Goal: Task Accomplishment & Management: Complete application form

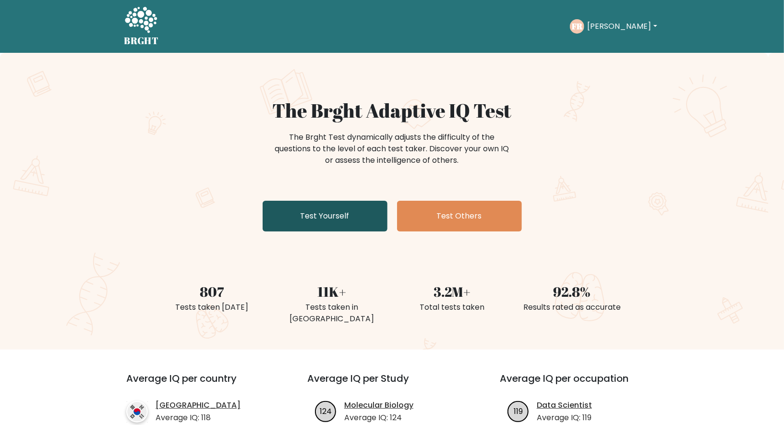
click at [346, 212] on link "Test Yourself" at bounding box center [325, 216] width 125 height 31
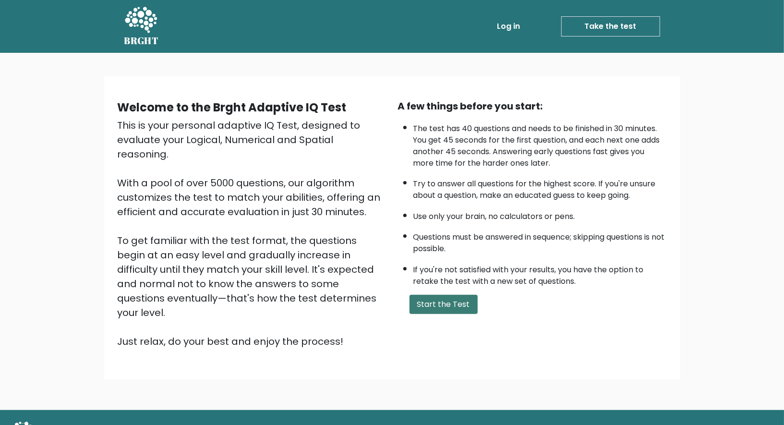
click at [420, 302] on button "Start the Test" at bounding box center [444, 304] width 68 height 19
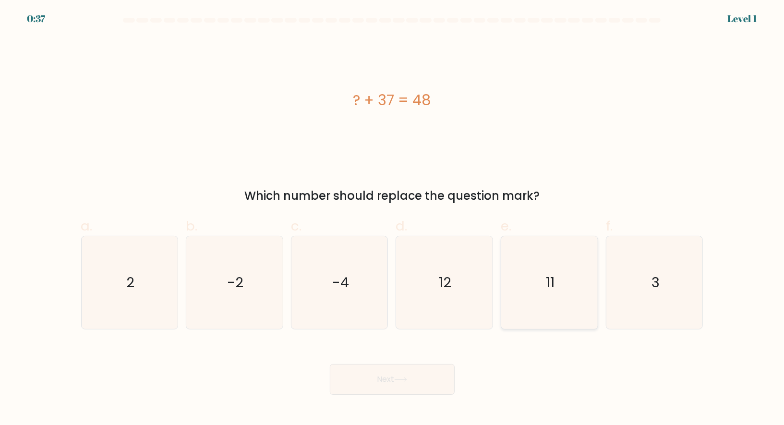
click at [531, 277] on icon "11" at bounding box center [549, 282] width 93 height 93
click at [393, 219] on input "e. 11" at bounding box center [392, 216] width 0 height 6
radio input "true"
click at [393, 377] on button "Next" at bounding box center [392, 379] width 125 height 31
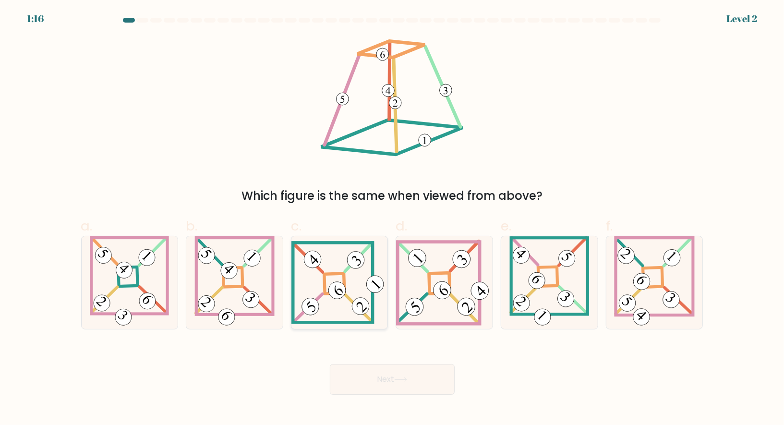
click at [333, 278] on icon at bounding box center [340, 282] width 97 height 83
click at [392, 219] on input "c." at bounding box center [392, 216] width 0 height 6
radio input "true"
click at [363, 377] on button "Next" at bounding box center [392, 379] width 125 height 31
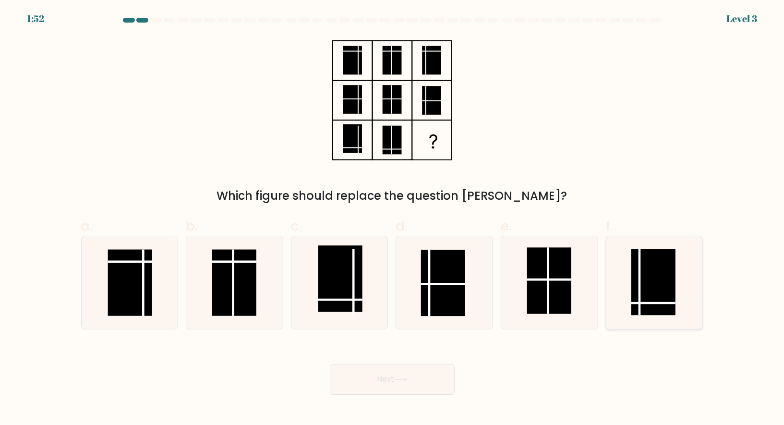
click at [627, 289] on icon at bounding box center [655, 282] width 93 height 93
click at [393, 219] on input "f." at bounding box center [392, 216] width 0 height 6
radio input "true"
click at [368, 379] on button "Next" at bounding box center [392, 379] width 125 height 31
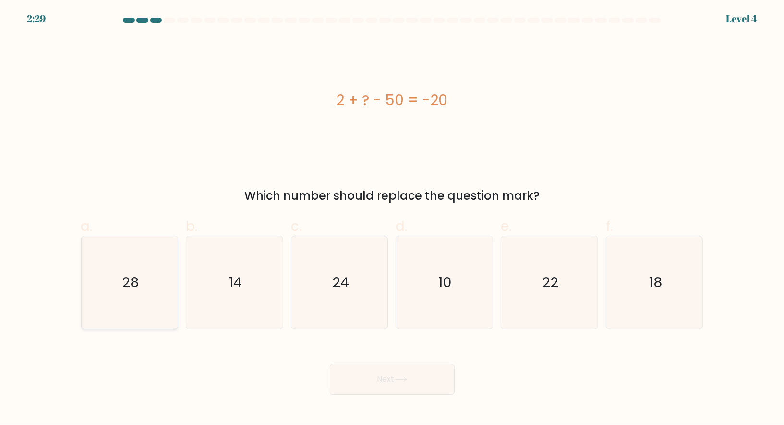
click at [142, 263] on icon "28" at bounding box center [129, 282] width 93 height 93
click at [392, 219] on input "a. 28" at bounding box center [392, 216] width 0 height 6
radio input "true"
click at [392, 377] on button "Next" at bounding box center [392, 379] width 125 height 31
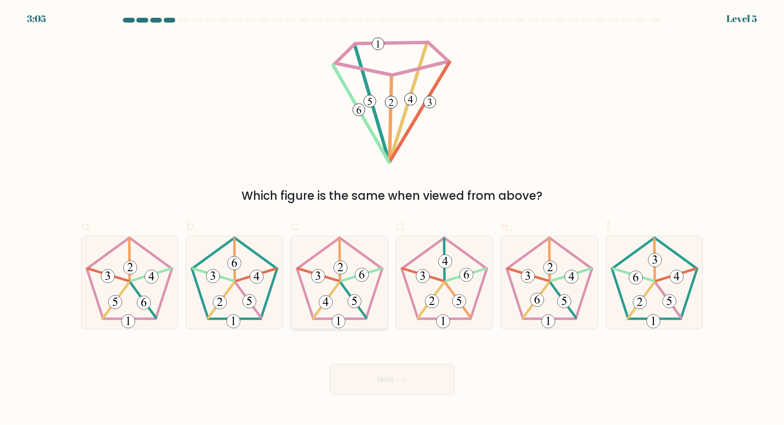
click at [328, 294] on icon at bounding box center [339, 282] width 93 height 93
click at [392, 219] on input "c." at bounding box center [392, 216] width 0 height 6
radio input "true"
click at [378, 383] on button "Next" at bounding box center [392, 379] width 125 height 31
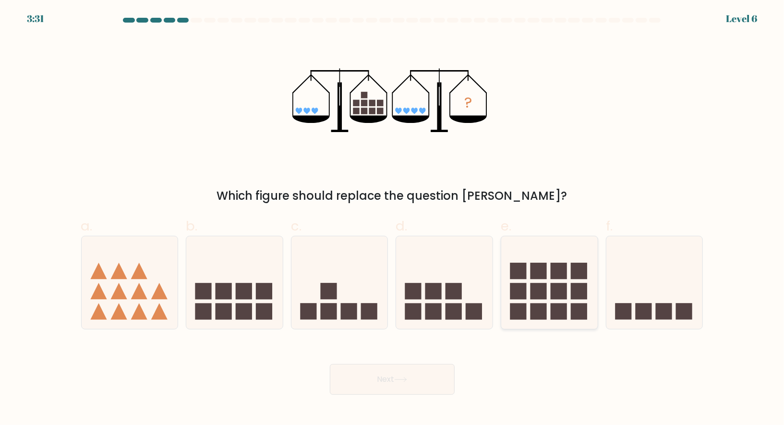
click at [557, 312] on rect at bounding box center [559, 312] width 16 height 16
click at [393, 219] on input "e." at bounding box center [392, 216] width 0 height 6
radio input "true"
click at [427, 367] on button "Next" at bounding box center [392, 379] width 125 height 31
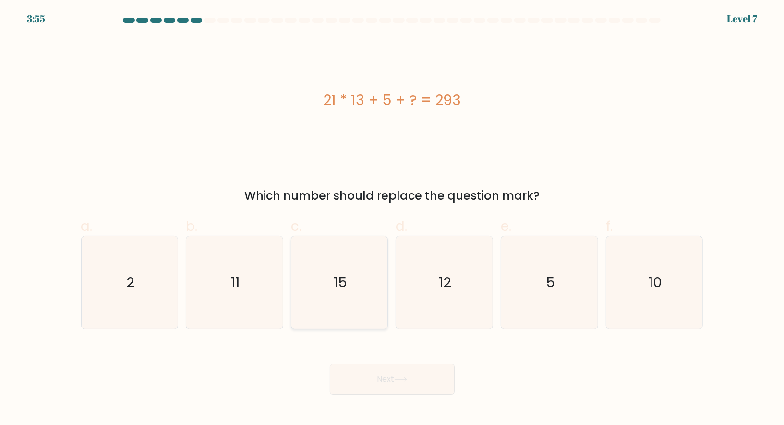
click at [347, 285] on text "15" at bounding box center [340, 282] width 13 height 19
click at [392, 219] on input "c. 15" at bounding box center [392, 216] width 0 height 6
radio input "true"
click at [393, 382] on button "Next" at bounding box center [392, 379] width 125 height 31
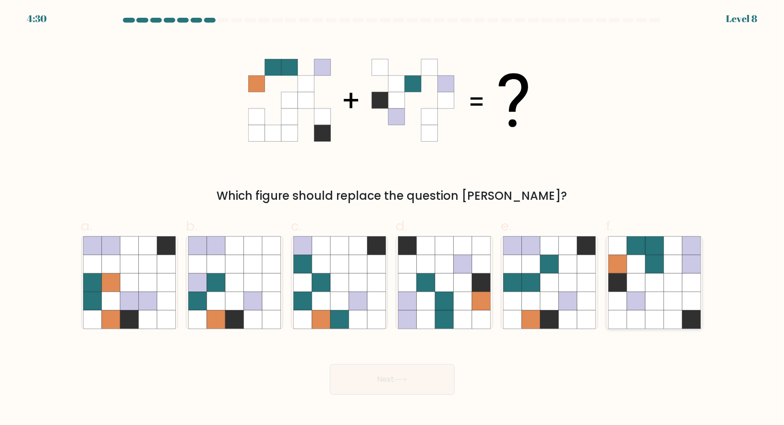
click at [623, 281] on icon at bounding box center [618, 282] width 18 height 18
click at [393, 219] on input "f." at bounding box center [392, 216] width 0 height 6
radio input "true"
click at [353, 381] on button "Next" at bounding box center [392, 379] width 125 height 31
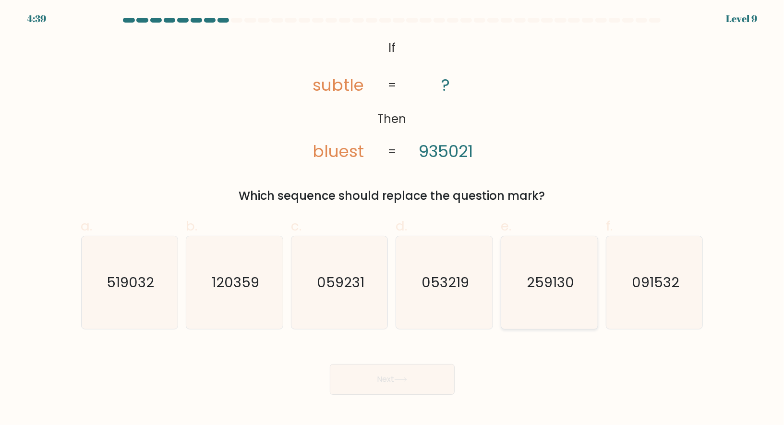
click at [551, 274] on text "259130" at bounding box center [551, 282] width 48 height 19
click at [393, 219] on input "e. 259130" at bounding box center [392, 216] width 0 height 6
radio input "true"
click at [370, 379] on button "Next" at bounding box center [392, 379] width 125 height 31
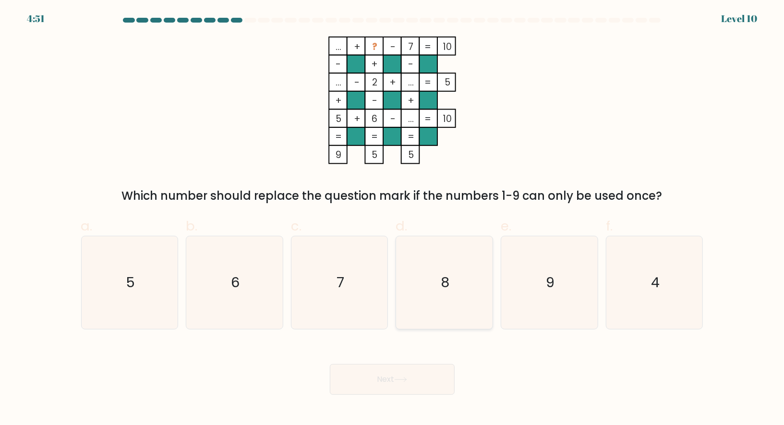
click at [446, 275] on text "8" at bounding box center [445, 282] width 9 height 19
click at [393, 219] on input "d. 8" at bounding box center [392, 216] width 0 height 6
radio input "true"
click at [378, 378] on button "Next" at bounding box center [392, 379] width 125 height 31
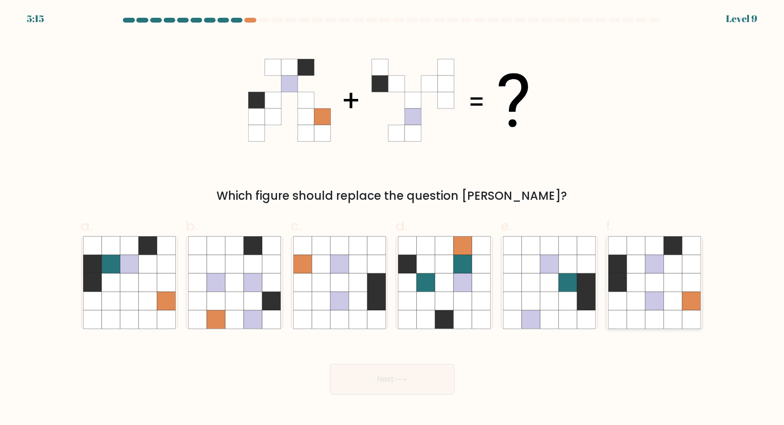
click at [637, 273] on icon at bounding box center [636, 264] width 18 height 18
click at [393, 219] on input "f." at bounding box center [392, 216] width 0 height 6
radio input "true"
click at [397, 375] on button "Next" at bounding box center [392, 379] width 125 height 31
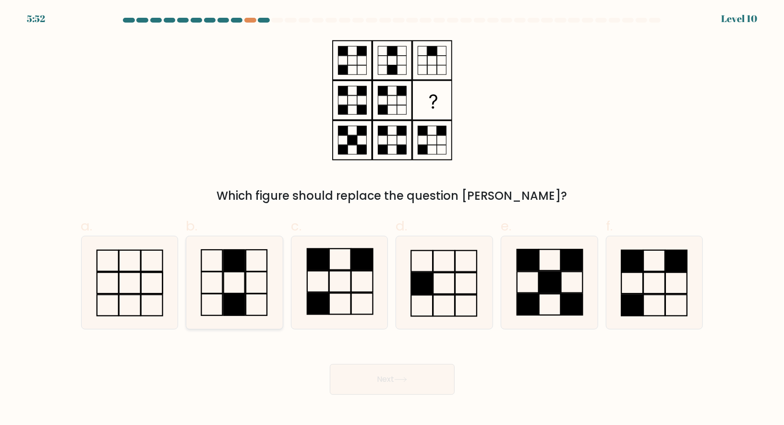
click at [227, 297] on rect at bounding box center [234, 305] width 21 height 22
click at [392, 219] on input "b." at bounding box center [392, 216] width 0 height 6
radio input "true"
click at [393, 381] on button "Next" at bounding box center [392, 379] width 125 height 31
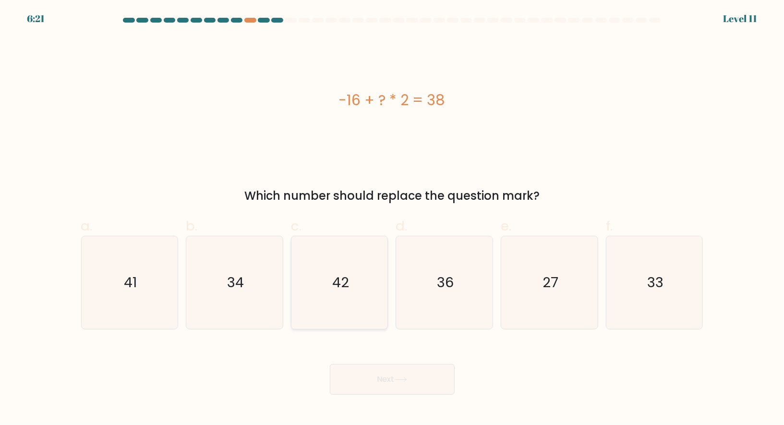
click at [355, 275] on icon "42" at bounding box center [339, 282] width 93 height 93
click at [392, 219] on input "c. 42" at bounding box center [392, 216] width 0 height 6
radio input "true"
click at [252, 282] on icon "34" at bounding box center [234, 282] width 93 height 93
click at [392, 219] on input "b. 34" at bounding box center [392, 216] width 0 height 6
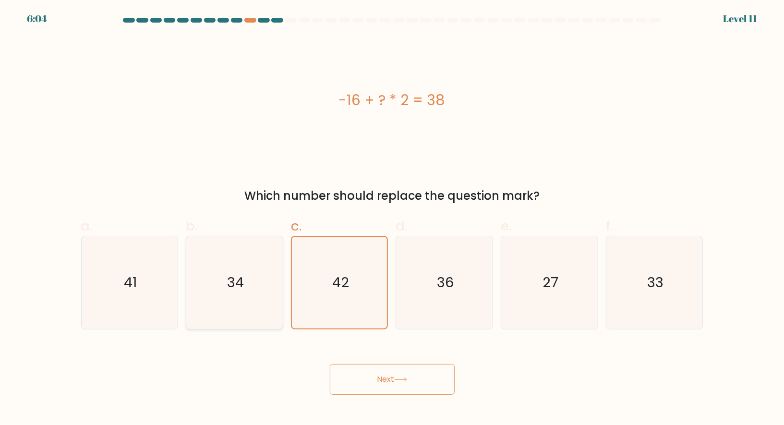
radio input "true"
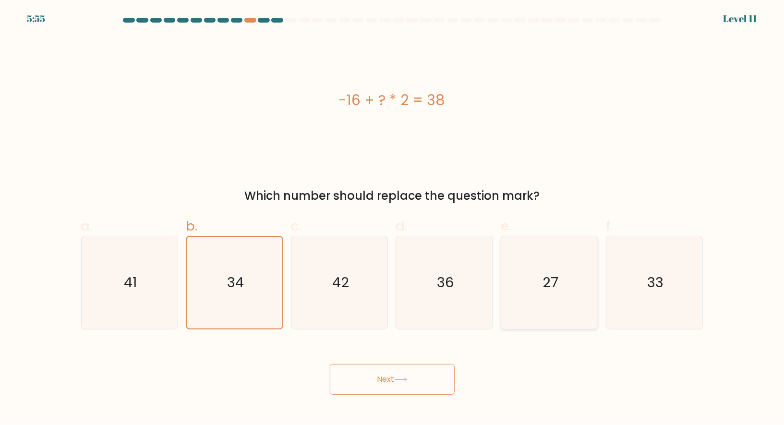
click at [524, 276] on icon "27" at bounding box center [549, 282] width 93 height 93
click at [393, 219] on input "e. 27" at bounding box center [392, 216] width 0 height 6
radio input "true"
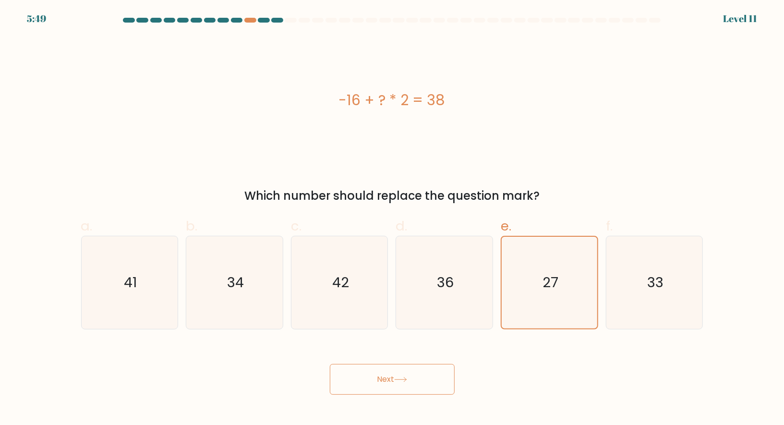
click at [378, 383] on button "Next" at bounding box center [392, 379] width 125 height 31
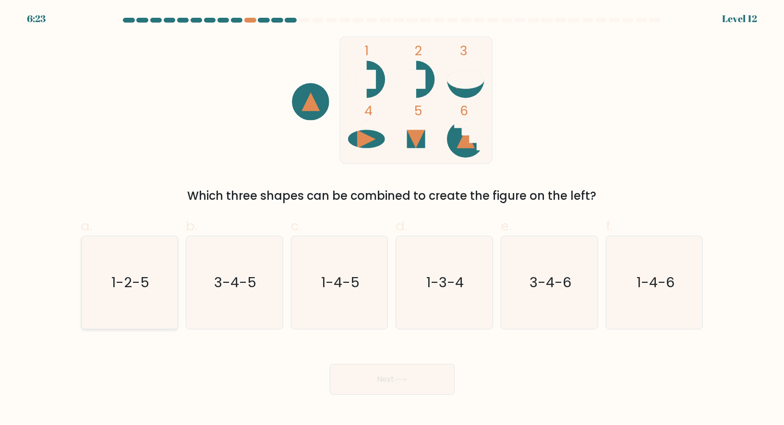
click at [158, 285] on icon "1-2-5" at bounding box center [129, 282] width 93 height 93
click at [392, 219] on input "a. 1-2-5" at bounding box center [392, 216] width 0 height 6
radio input "true"
click at [403, 370] on button "Next" at bounding box center [392, 379] width 125 height 31
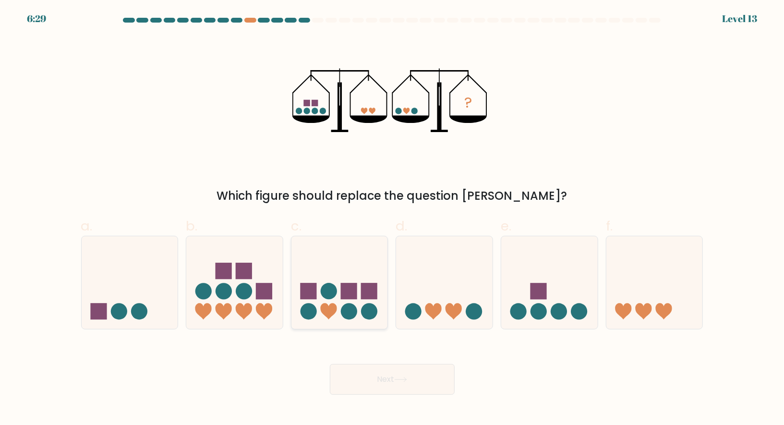
click at [319, 293] on icon at bounding box center [340, 283] width 97 height 80
click at [392, 219] on input "c." at bounding box center [392, 216] width 0 height 6
radio input "true"
click at [423, 300] on icon at bounding box center [444, 283] width 97 height 80
click at [393, 219] on input "d." at bounding box center [392, 216] width 0 height 6
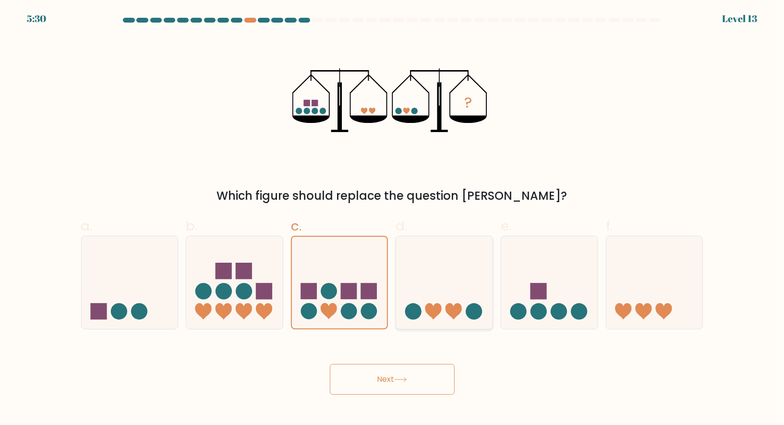
radio input "true"
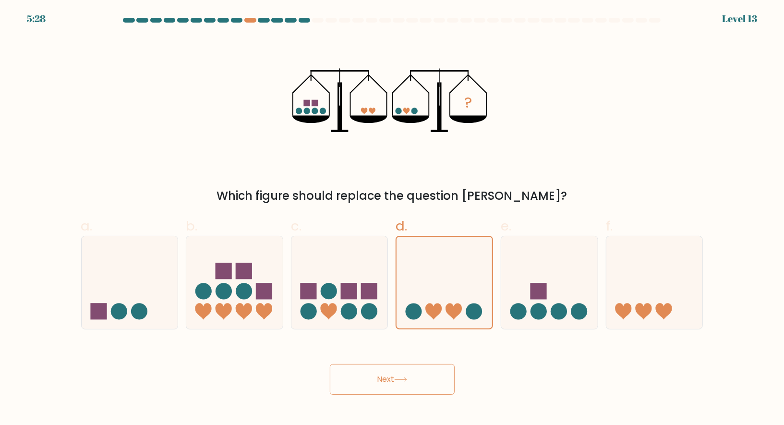
click at [385, 377] on button "Next" at bounding box center [392, 379] width 125 height 31
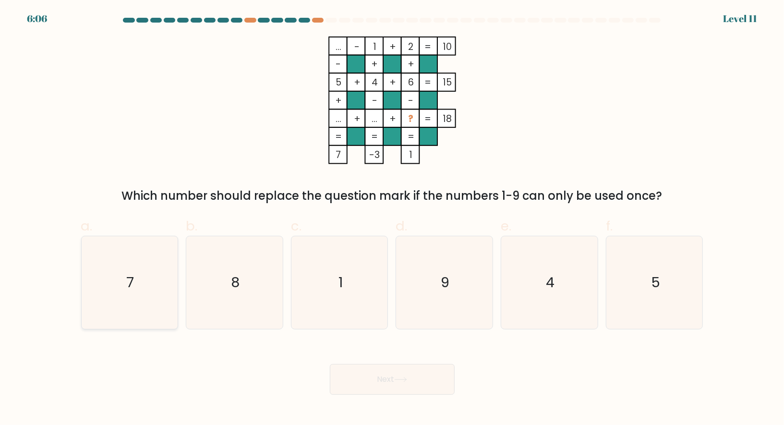
click at [159, 280] on icon "7" at bounding box center [129, 282] width 93 height 93
click at [392, 219] on input "a. 7" at bounding box center [392, 216] width 0 height 6
radio input "true"
click at [392, 379] on button "Next" at bounding box center [392, 379] width 125 height 31
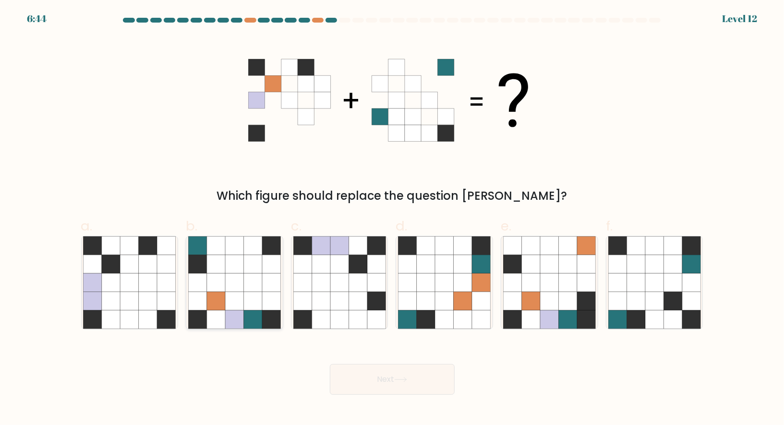
click at [259, 272] on icon at bounding box center [253, 264] width 18 height 18
click at [392, 219] on input "b." at bounding box center [392, 216] width 0 height 6
radio input "true"
click at [357, 384] on button "Next" at bounding box center [392, 379] width 125 height 31
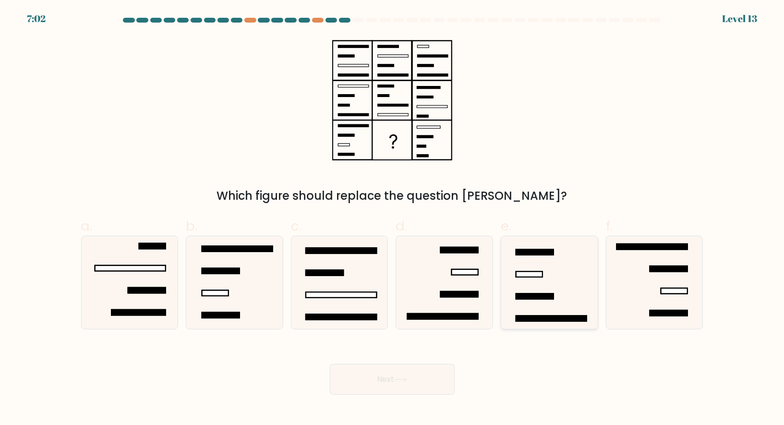
click at [525, 269] on icon at bounding box center [549, 282] width 93 height 93
click at [393, 219] on input "e." at bounding box center [392, 216] width 0 height 6
radio input "true"
click at [413, 372] on button "Next" at bounding box center [392, 379] width 125 height 31
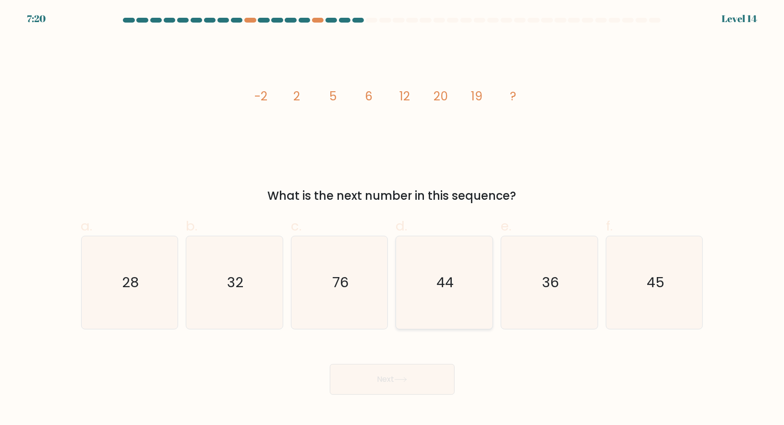
click at [413, 261] on icon "44" at bounding box center [444, 282] width 93 height 93
click at [393, 219] on input "d. 44" at bounding box center [392, 216] width 0 height 6
radio input "true"
click at [396, 374] on button "Next" at bounding box center [392, 379] width 125 height 31
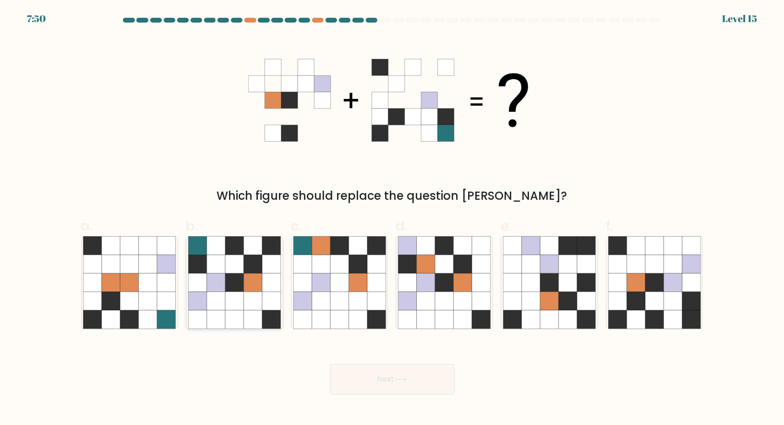
click at [264, 311] on icon at bounding box center [271, 319] width 18 height 18
click at [392, 219] on input "b." at bounding box center [392, 216] width 0 height 6
radio input "true"
click at [383, 378] on button "Next" at bounding box center [392, 379] width 125 height 31
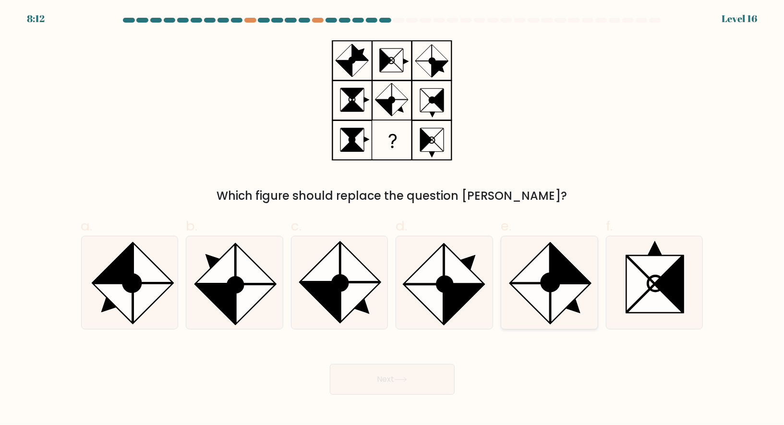
click at [535, 274] on icon at bounding box center [530, 263] width 39 height 39
click at [393, 219] on input "e." at bounding box center [392, 216] width 0 height 6
radio input "true"
click at [359, 372] on button "Next" at bounding box center [392, 379] width 125 height 31
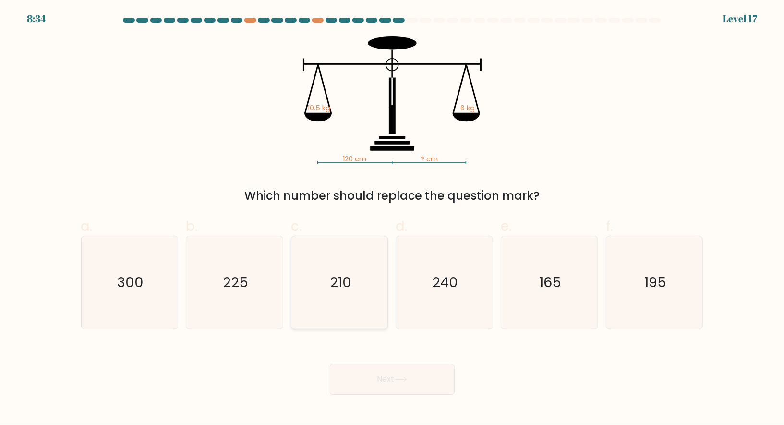
click at [335, 290] on text "210" at bounding box center [341, 282] width 22 height 19
click at [392, 219] on input "c. 210" at bounding box center [392, 216] width 0 height 6
radio input "true"
click at [368, 374] on button "Next" at bounding box center [392, 379] width 125 height 31
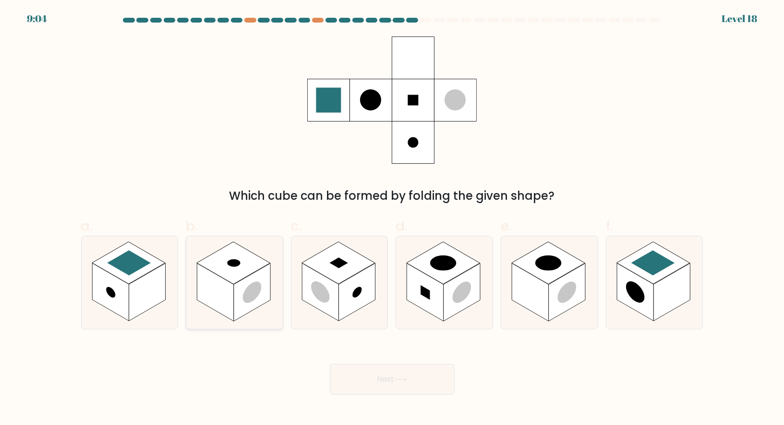
click at [223, 281] on rect at bounding box center [215, 292] width 37 height 58
click at [392, 219] on input "b." at bounding box center [392, 216] width 0 height 6
radio input "true"
click at [327, 284] on rect at bounding box center [320, 292] width 37 height 58
click at [392, 219] on input "c." at bounding box center [392, 216] width 0 height 6
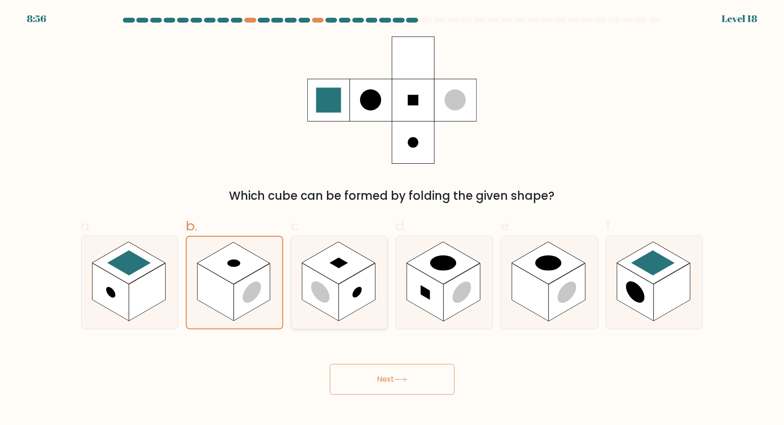
radio input "true"
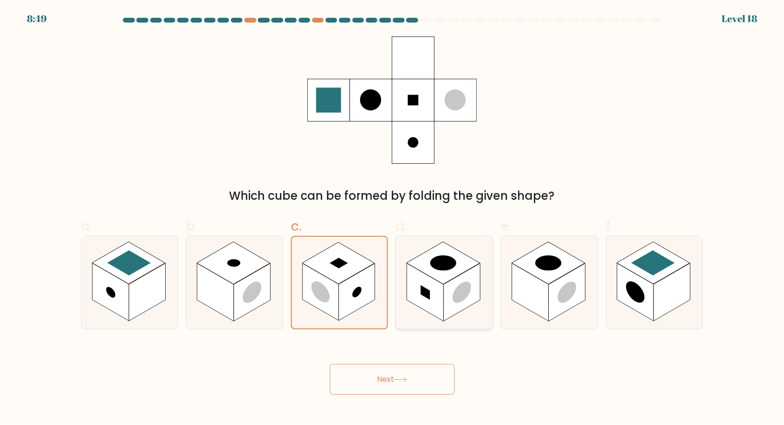
click at [427, 277] on rect at bounding box center [425, 292] width 37 height 58
click at [393, 219] on input "d." at bounding box center [392, 216] width 0 height 6
radio input "true"
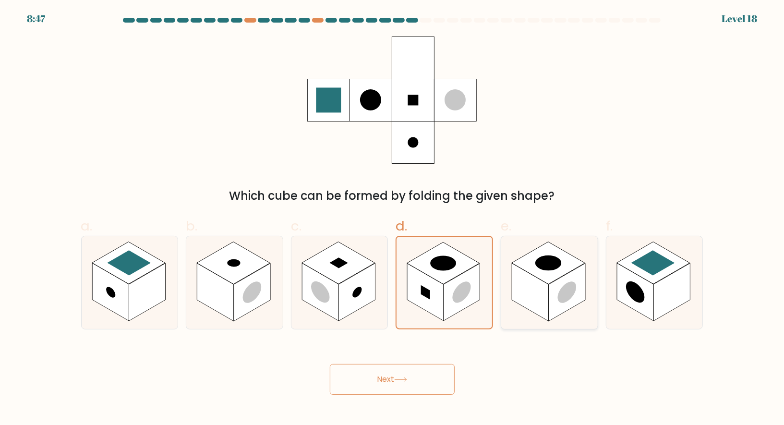
click at [528, 280] on rect at bounding box center [530, 292] width 37 height 58
click at [393, 219] on input "e." at bounding box center [392, 216] width 0 height 6
radio input "true"
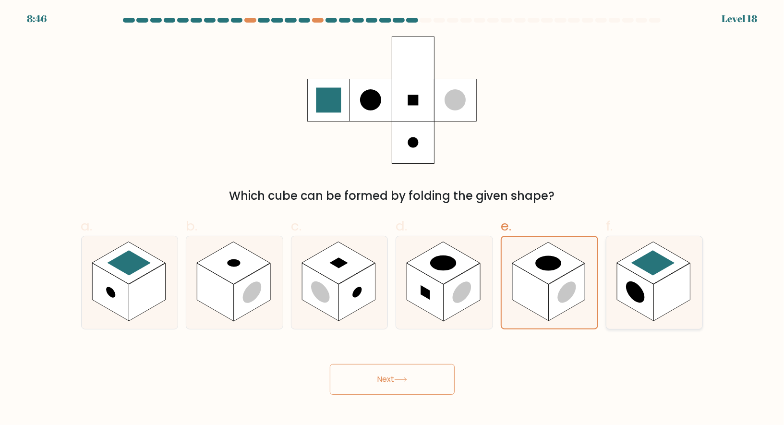
click at [657, 280] on rect at bounding box center [653, 263] width 73 height 42
click at [393, 219] on input "f." at bounding box center [392, 216] width 0 height 6
radio input "true"
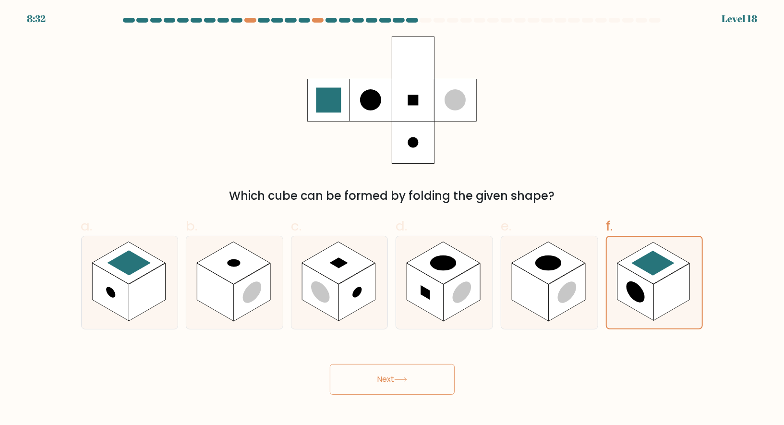
click at [370, 383] on button "Next" at bounding box center [392, 379] width 125 height 31
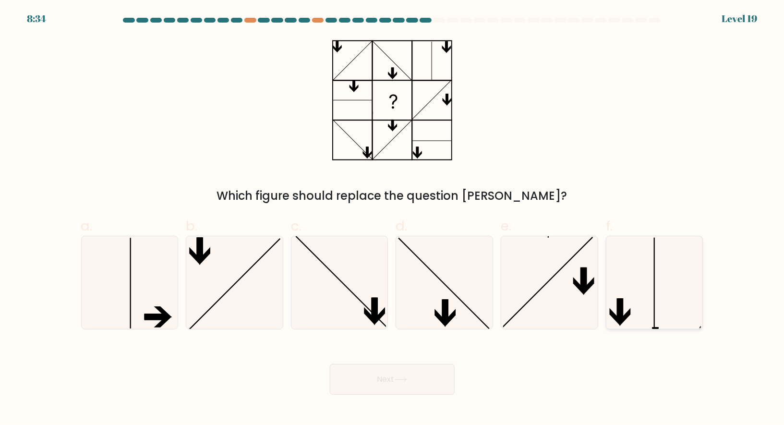
click at [615, 256] on icon at bounding box center [655, 282] width 93 height 93
click at [393, 219] on input "f." at bounding box center [392, 216] width 0 height 6
radio input "true"
click at [403, 372] on button "Next" at bounding box center [392, 379] width 125 height 31
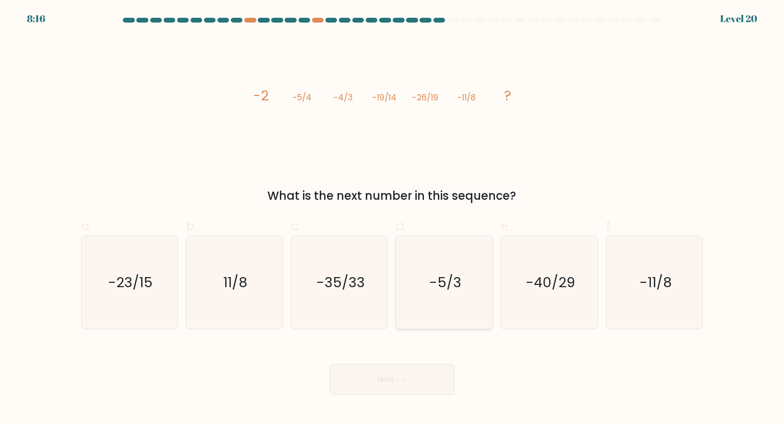
click at [454, 271] on icon "-5/3" at bounding box center [444, 282] width 93 height 93
click at [393, 219] on input "d. -5/3" at bounding box center [392, 216] width 0 height 6
radio input "true"
click at [356, 369] on button "Next" at bounding box center [392, 379] width 125 height 31
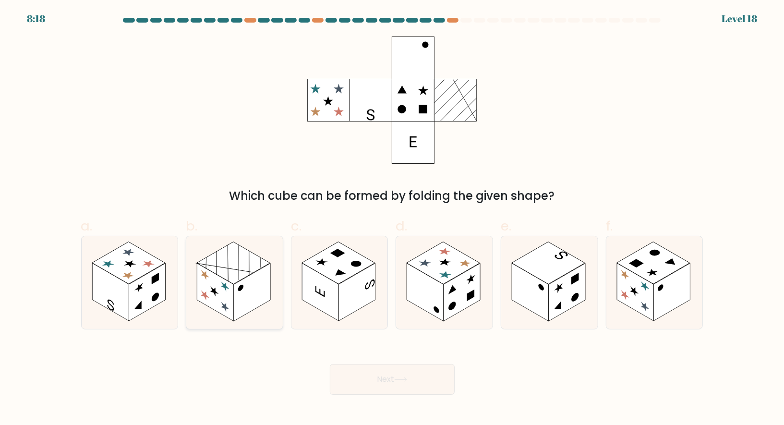
click at [223, 290] on rect at bounding box center [215, 292] width 37 height 58
click at [392, 219] on input "b." at bounding box center [392, 216] width 0 height 6
radio input "true"
click at [408, 387] on button "Next" at bounding box center [392, 379] width 125 height 31
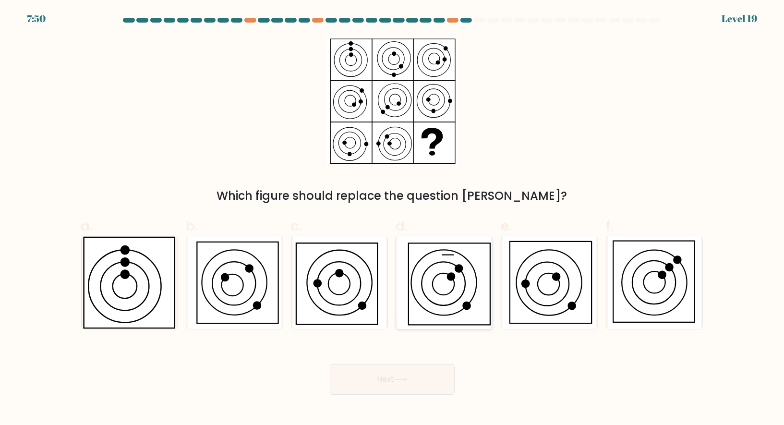
click at [422, 292] on icon at bounding box center [445, 282] width 94 height 93
click at [393, 219] on input "d." at bounding box center [392, 216] width 0 height 6
radio input "true"
click at [537, 280] on icon at bounding box center [549, 282] width 93 height 93
click at [393, 219] on input "e." at bounding box center [392, 216] width 0 height 6
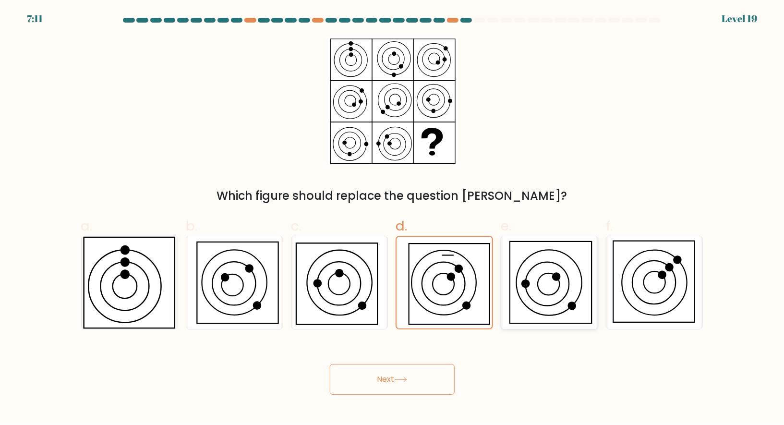
radio input "true"
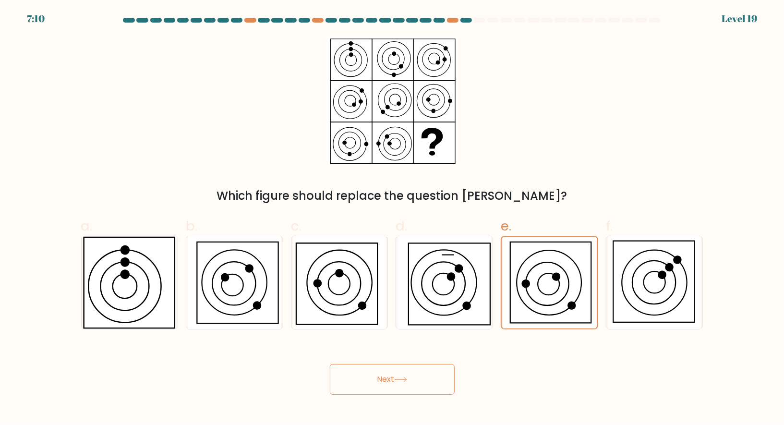
click at [395, 382] on button "Next" at bounding box center [392, 379] width 125 height 31
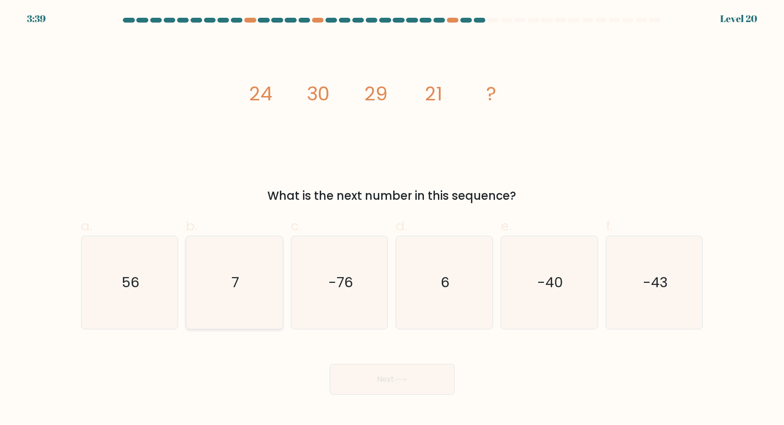
click at [244, 282] on icon "7" at bounding box center [234, 282] width 93 height 93
click at [392, 219] on input "b. 7" at bounding box center [392, 216] width 0 height 6
radio input "true"
click at [390, 375] on button "Next" at bounding box center [392, 379] width 125 height 31
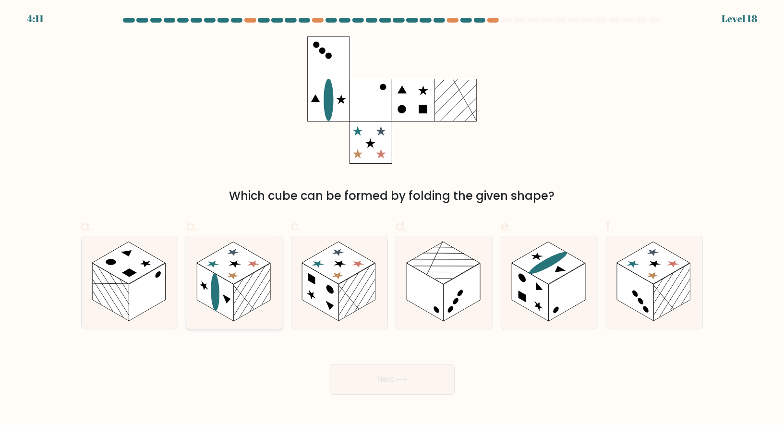
click at [257, 265] on rect at bounding box center [233, 263] width 73 height 42
click at [392, 219] on input "b." at bounding box center [392, 216] width 0 height 6
radio input "true"
click at [327, 264] on rect at bounding box center [338, 263] width 73 height 42
click at [392, 219] on input "c." at bounding box center [392, 216] width 0 height 6
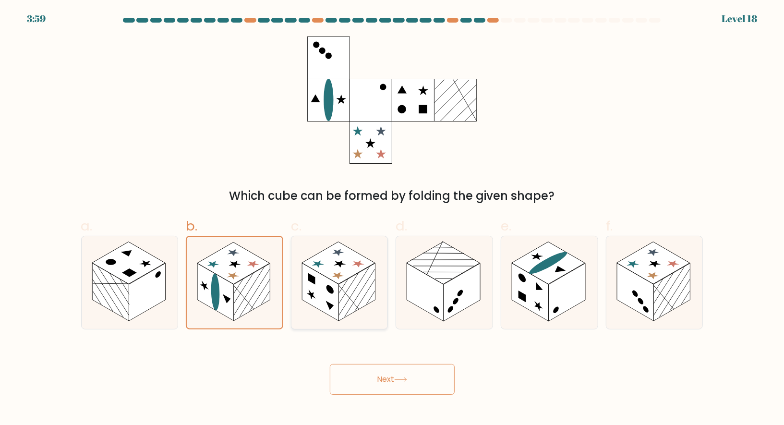
radio input "true"
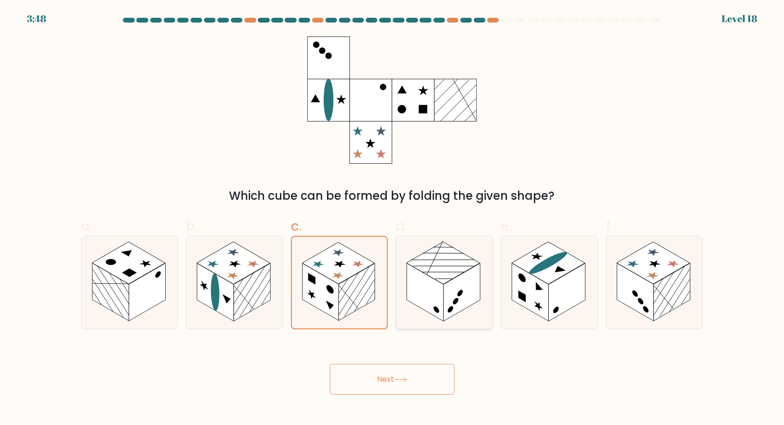
click at [467, 254] on icon at bounding box center [444, 282] width 97 height 93
click at [393, 219] on input "d." at bounding box center [392, 216] width 0 height 6
radio input "true"
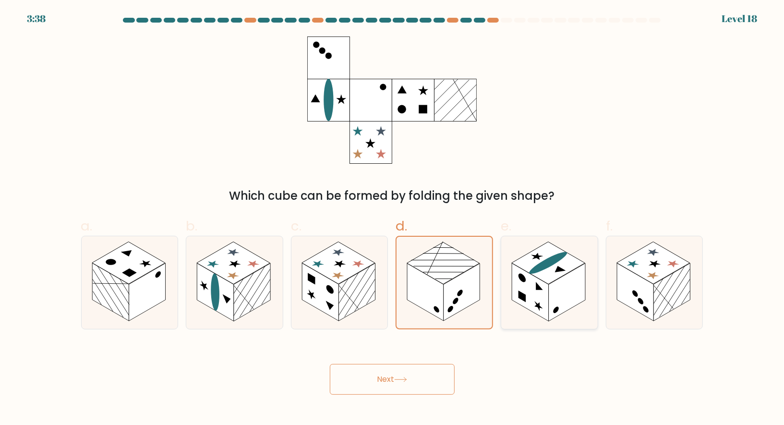
click at [528, 276] on rect at bounding box center [530, 292] width 37 height 58
click at [393, 219] on input "e." at bounding box center [392, 216] width 0 height 6
radio input "true"
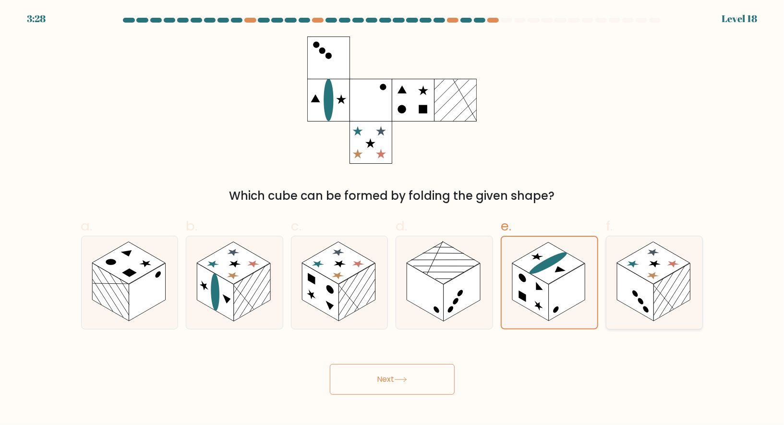
click at [629, 290] on rect at bounding box center [635, 292] width 37 height 58
click at [393, 219] on input "f." at bounding box center [392, 216] width 0 height 6
radio input "true"
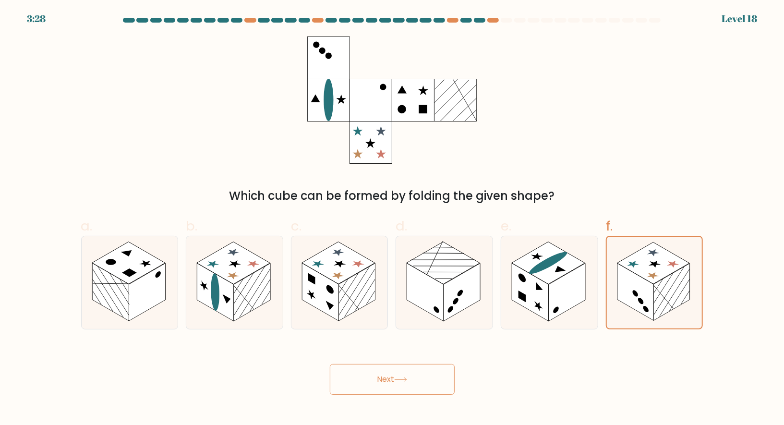
click at [430, 382] on button "Next" at bounding box center [392, 379] width 125 height 31
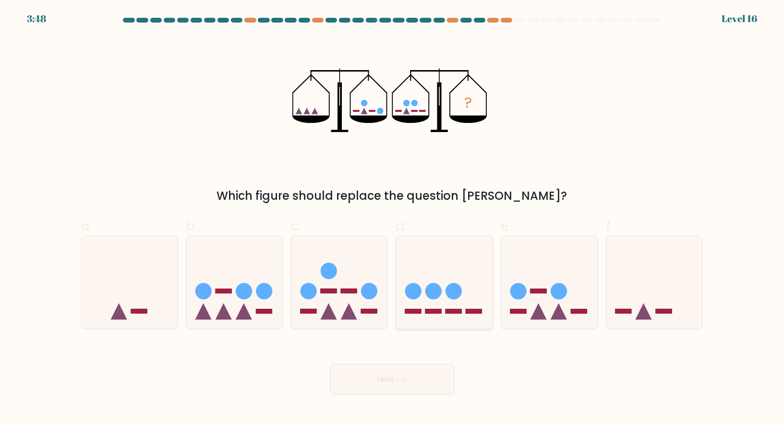
click at [425, 274] on icon at bounding box center [444, 283] width 97 height 80
click at [393, 219] on input "d." at bounding box center [392, 216] width 0 height 6
radio input "true"
click at [406, 373] on button "Next" at bounding box center [392, 379] width 125 height 31
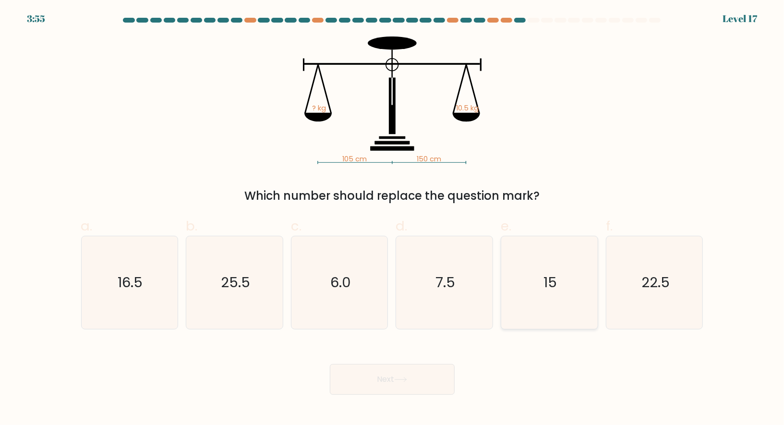
click at [526, 275] on icon "15" at bounding box center [549, 282] width 93 height 93
click at [393, 219] on input "e. 15" at bounding box center [392, 216] width 0 height 6
radio input "true"
click at [409, 371] on button "Next" at bounding box center [392, 379] width 125 height 31
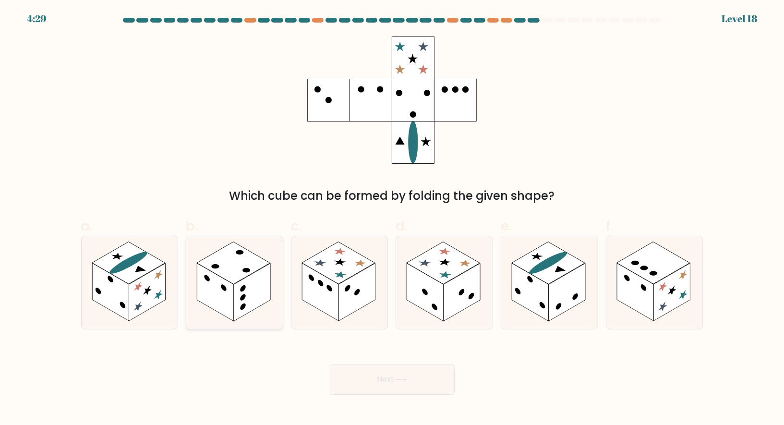
click at [220, 292] on rect at bounding box center [215, 292] width 37 height 58
click at [392, 219] on input "b." at bounding box center [392, 216] width 0 height 6
radio input "true"
click at [323, 280] on rect at bounding box center [320, 292] width 37 height 58
click at [392, 219] on input "c." at bounding box center [392, 216] width 0 height 6
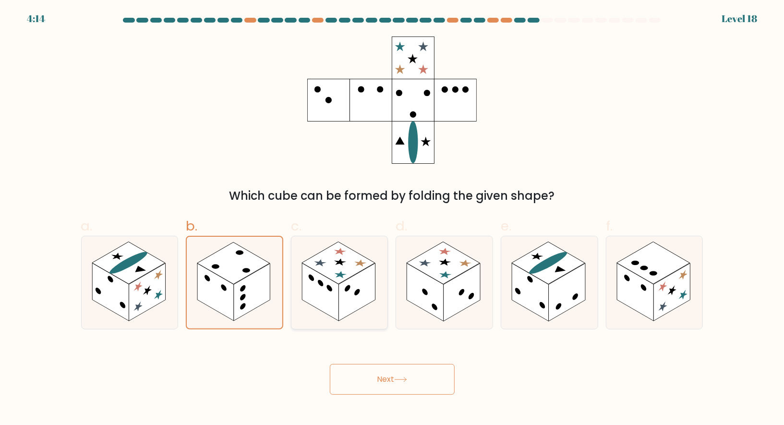
radio input "true"
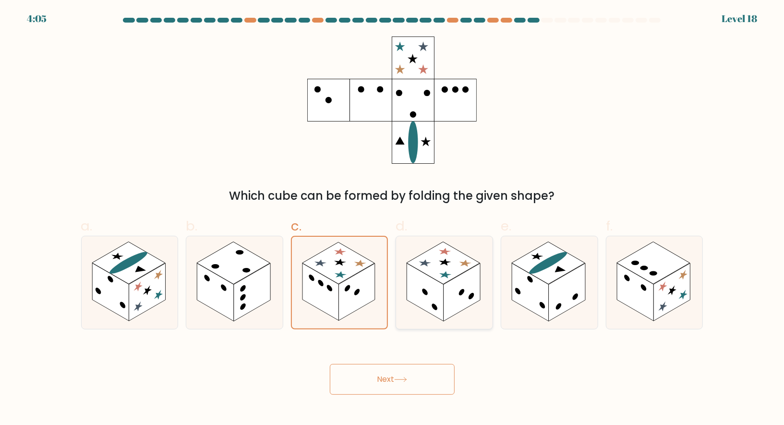
click at [413, 282] on rect at bounding box center [425, 292] width 37 height 58
click at [393, 219] on input "d." at bounding box center [392, 216] width 0 height 6
radio input "true"
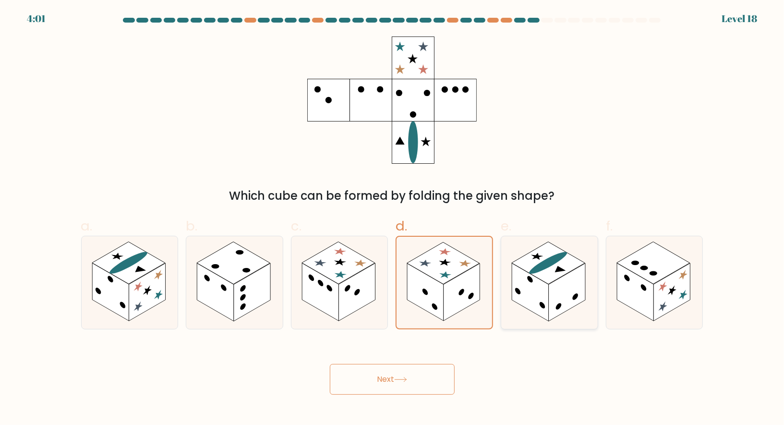
click at [530, 281] on circle at bounding box center [531, 279] width 6 height 9
click at [393, 219] on input "e." at bounding box center [392, 216] width 0 height 6
radio input "true"
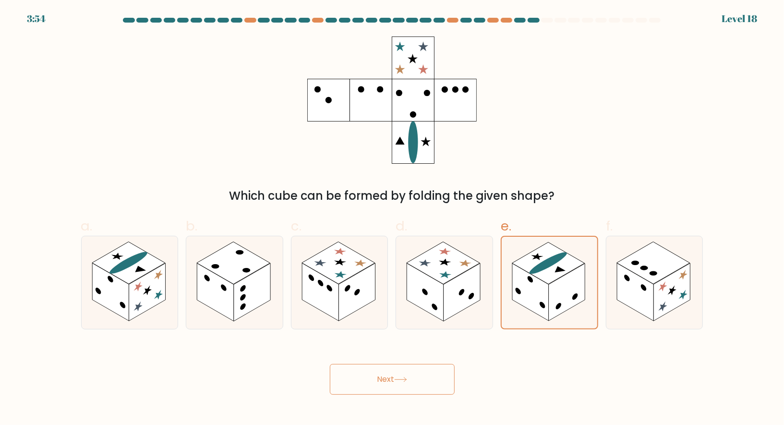
click at [426, 380] on button "Next" at bounding box center [392, 379] width 125 height 31
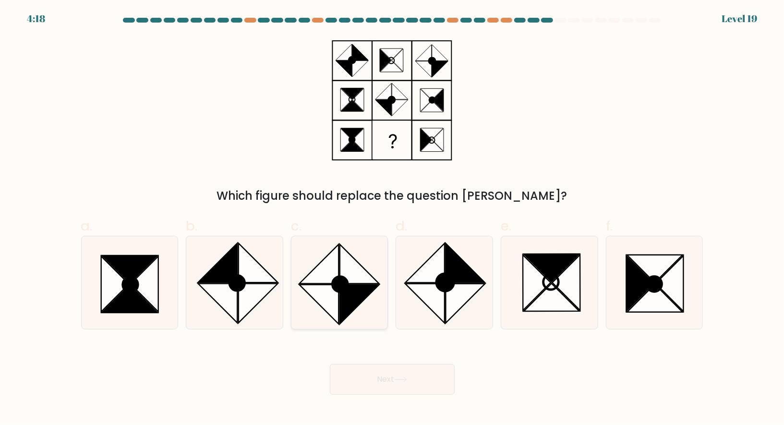
click at [343, 280] on circle at bounding box center [339, 284] width 15 height 15
click at [392, 219] on input "c." at bounding box center [392, 216] width 0 height 6
radio input "true"
click at [410, 374] on button "Next" at bounding box center [392, 379] width 125 height 31
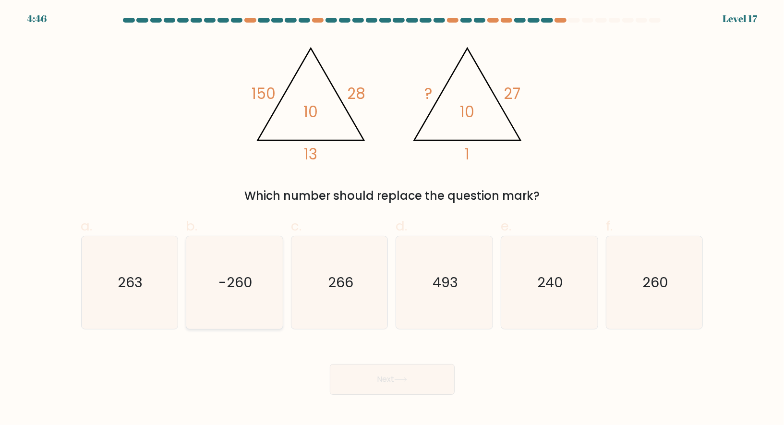
click at [254, 291] on icon "-260" at bounding box center [234, 282] width 93 height 93
click at [392, 219] on input "b. -260" at bounding box center [392, 216] width 0 height 6
radio input "true"
click at [654, 298] on icon "260" at bounding box center [655, 282] width 93 height 93
click at [393, 219] on input "f. 260" at bounding box center [392, 216] width 0 height 6
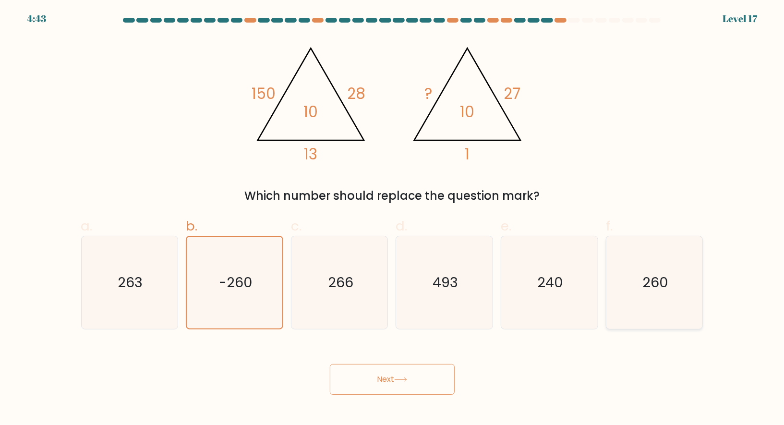
radio input "true"
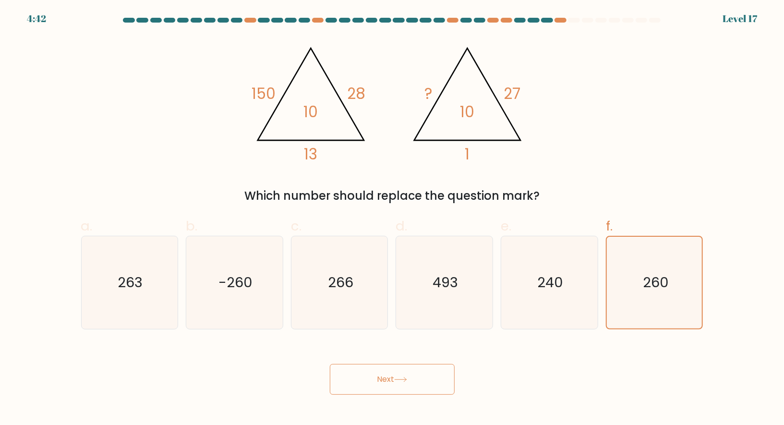
click at [401, 382] on button "Next" at bounding box center [392, 379] width 125 height 31
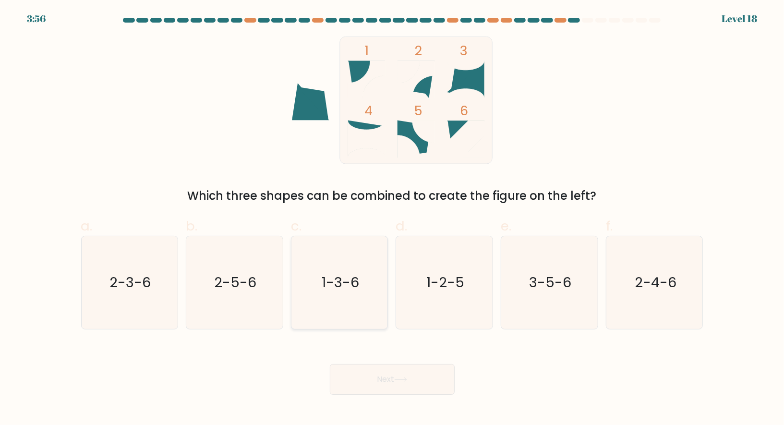
click at [331, 274] on text "1-3-6" at bounding box center [340, 282] width 37 height 19
click at [392, 219] on input "c. 1-3-6" at bounding box center [392, 216] width 0 height 6
radio input "true"
click at [394, 377] on button "Next" at bounding box center [392, 379] width 125 height 31
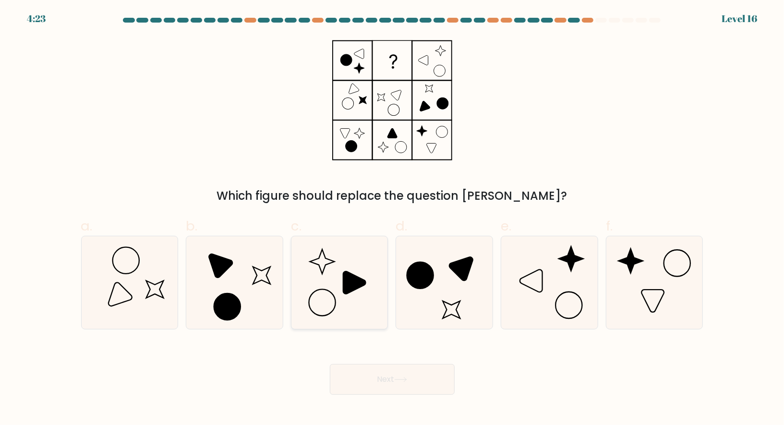
click at [336, 279] on icon at bounding box center [339, 282] width 93 height 93
click at [392, 219] on input "c." at bounding box center [392, 216] width 0 height 6
radio input "true"
click at [395, 379] on button "Next" at bounding box center [392, 379] width 125 height 31
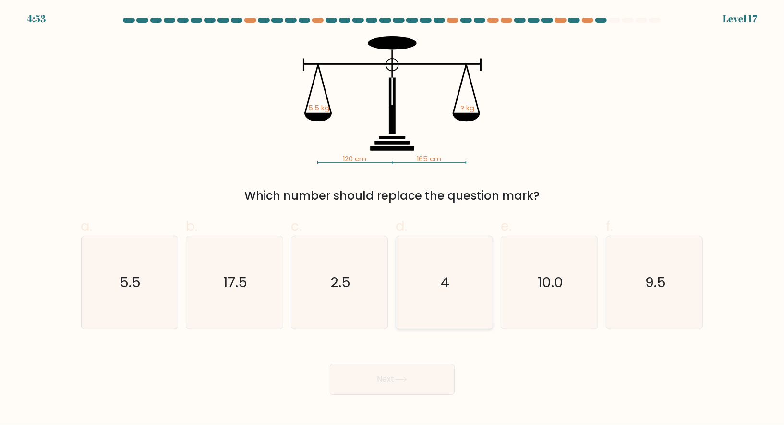
click at [434, 270] on icon "4" at bounding box center [444, 282] width 93 height 93
click at [393, 219] on input "d. 4" at bounding box center [392, 216] width 0 height 6
radio input "true"
click at [402, 378] on icon at bounding box center [400, 379] width 13 height 5
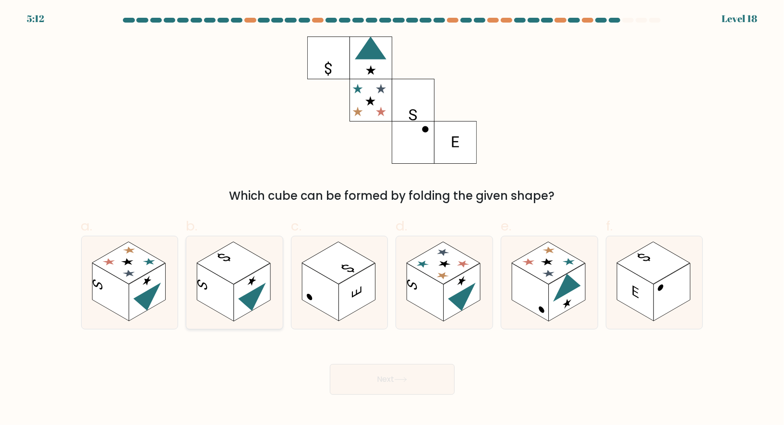
click at [241, 299] on icon at bounding box center [251, 301] width 27 height 36
click at [392, 219] on input "b." at bounding box center [392, 216] width 0 height 6
radio input "true"
click at [659, 296] on rect at bounding box center [672, 292] width 37 height 58
click at [393, 219] on input "f." at bounding box center [392, 216] width 0 height 6
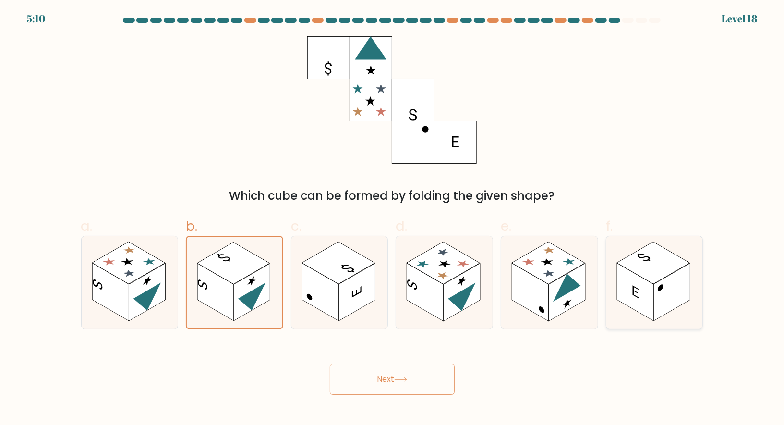
radio input "true"
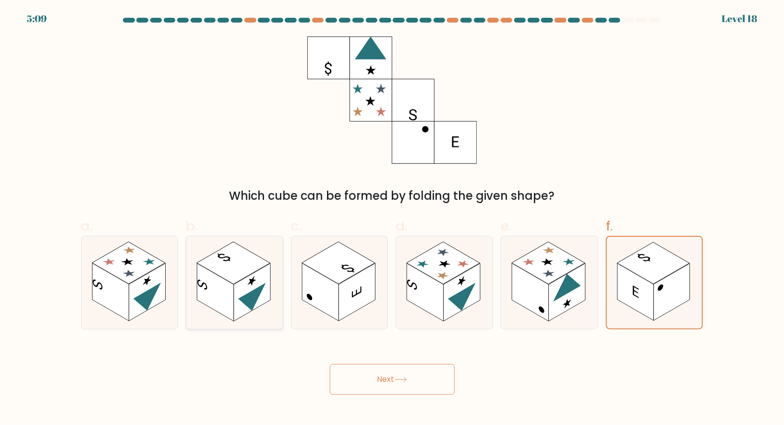
click at [253, 304] on icon at bounding box center [251, 301] width 27 height 36
click at [392, 219] on input "b." at bounding box center [392, 216] width 0 height 6
radio input "true"
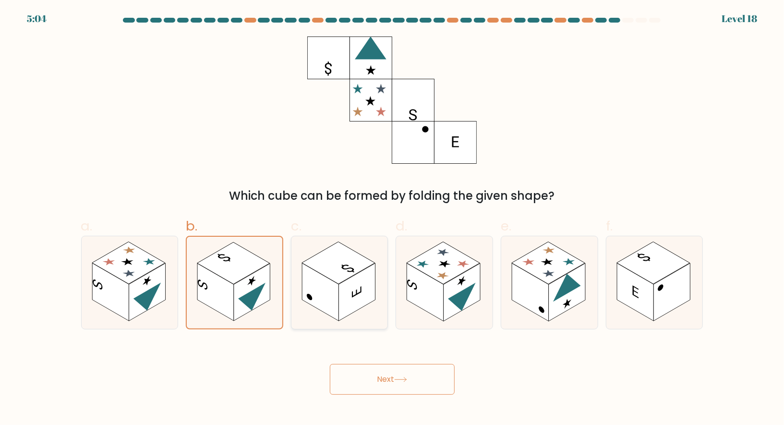
click at [358, 279] on rect at bounding box center [357, 292] width 37 height 58
click at [392, 219] on input "c." at bounding box center [392, 216] width 0 height 6
radio input "true"
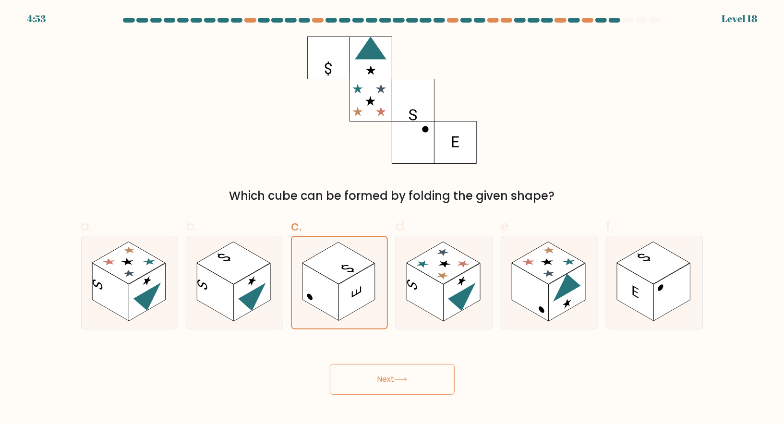
click at [373, 383] on button "Next" at bounding box center [392, 379] width 125 height 31
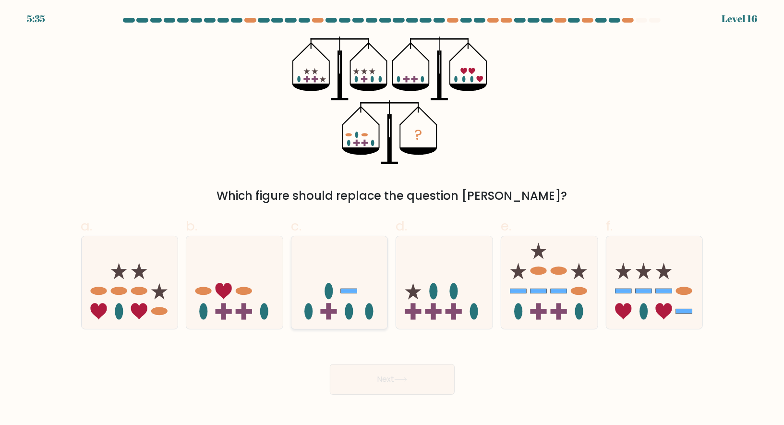
click at [346, 297] on icon at bounding box center [340, 283] width 97 height 80
click at [392, 219] on input "c." at bounding box center [392, 216] width 0 height 6
radio input "true"
click at [435, 374] on button "Next" at bounding box center [392, 379] width 125 height 31
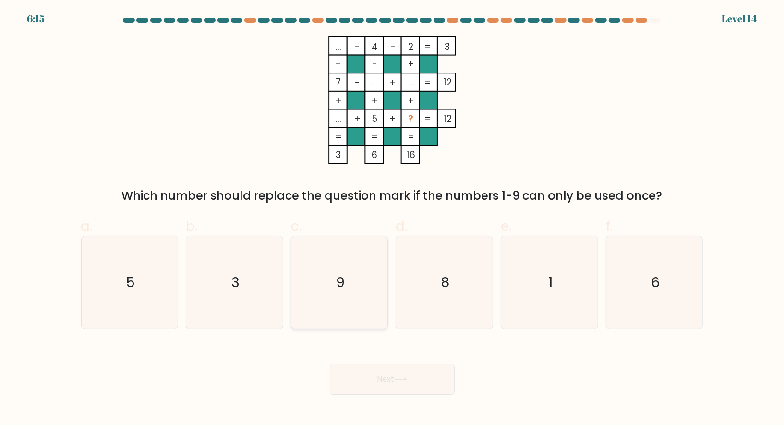
click at [351, 274] on icon "9" at bounding box center [339, 282] width 93 height 93
click at [392, 219] on input "c. 9" at bounding box center [392, 216] width 0 height 6
radio input "true"
click at [399, 382] on icon at bounding box center [400, 379] width 13 height 5
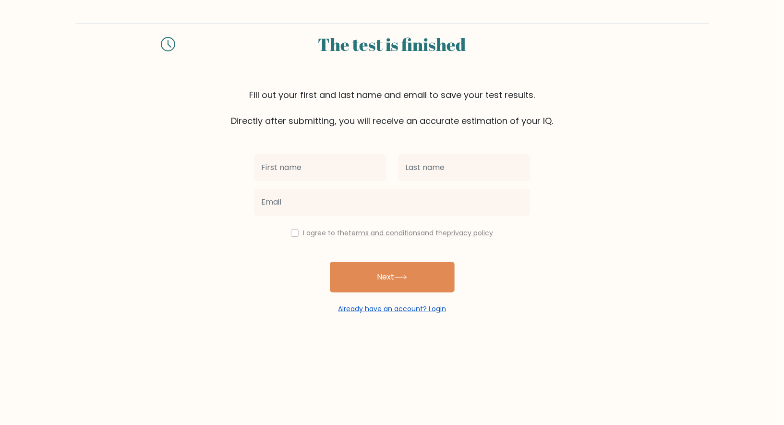
click at [362, 309] on link "Already have an account? Login" at bounding box center [392, 309] width 108 height 10
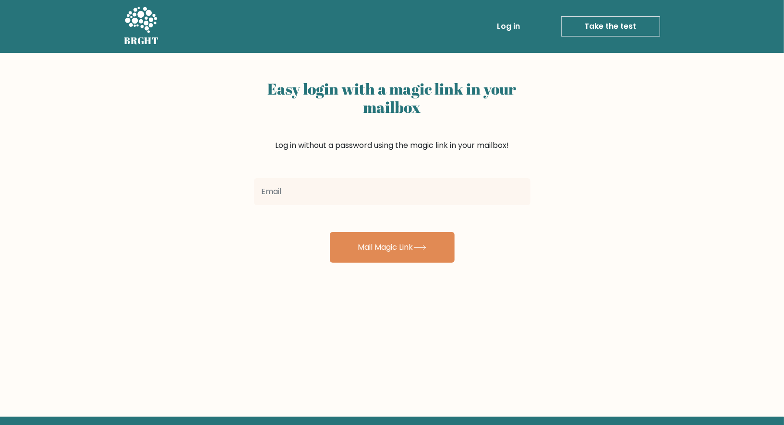
click at [365, 191] on input "email" at bounding box center [392, 191] width 277 height 27
type input "risorseumanefr@gmail.com"
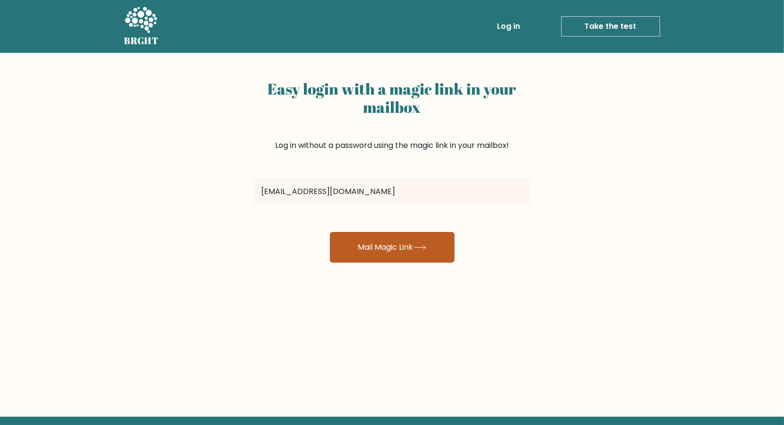
click at [385, 243] on button "Mail Magic Link" at bounding box center [392, 247] width 125 height 31
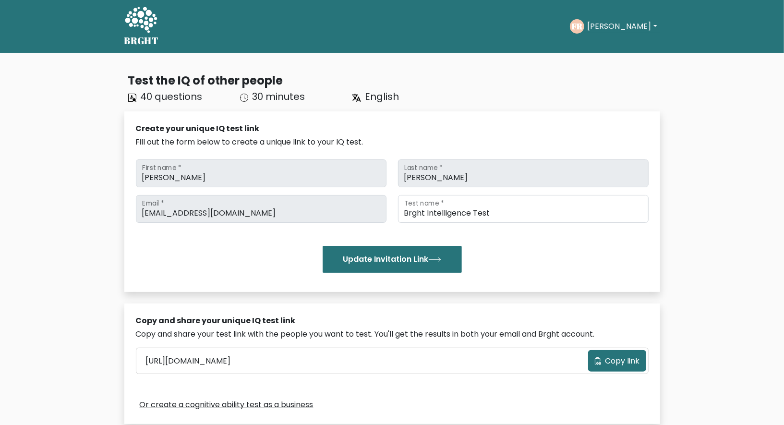
click at [612, 27] on button "[PERSON_NAME]" at bounding box center [622, 26] width 75 height 12
click at [608, 51] on link "Dashboard" at bounding box center [609, 46] width 76 height 15
click at [628, 31] on button "[PERSON_NAME]" at bounding box center [622, 26] width 75 height 12
click at [610, 63] on link "Profile" at bounding box center [609, 61] width 76 height 15
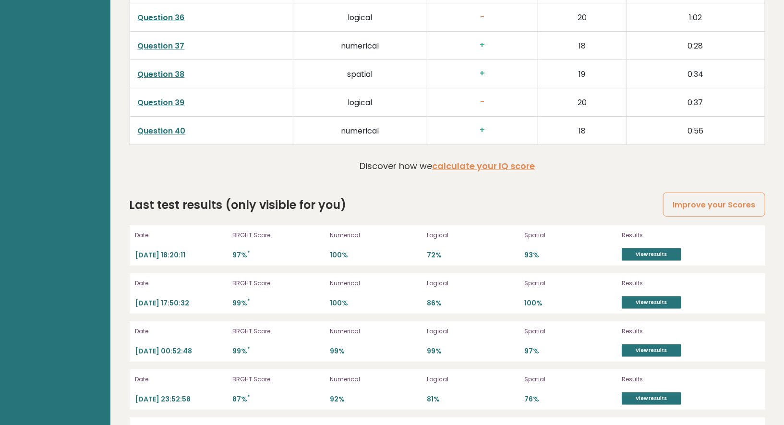
scroll to position [2578, 0]
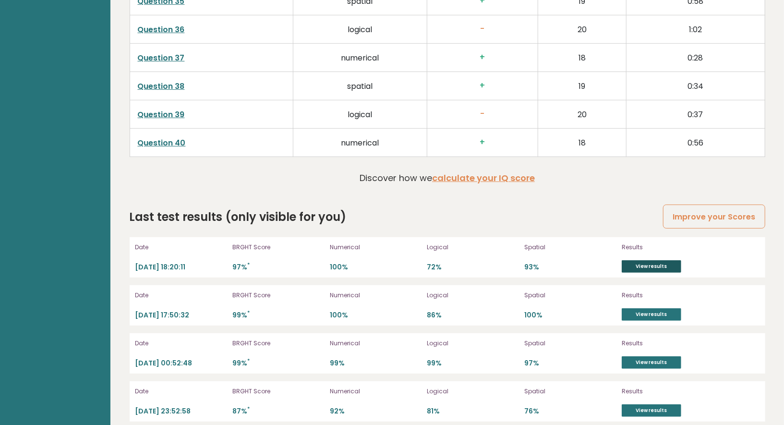
click at [640, 260] on link "View results" at bounding box center [652, 266] width 60 height 12
